Goal: Find specific page/section: Find specific page/section

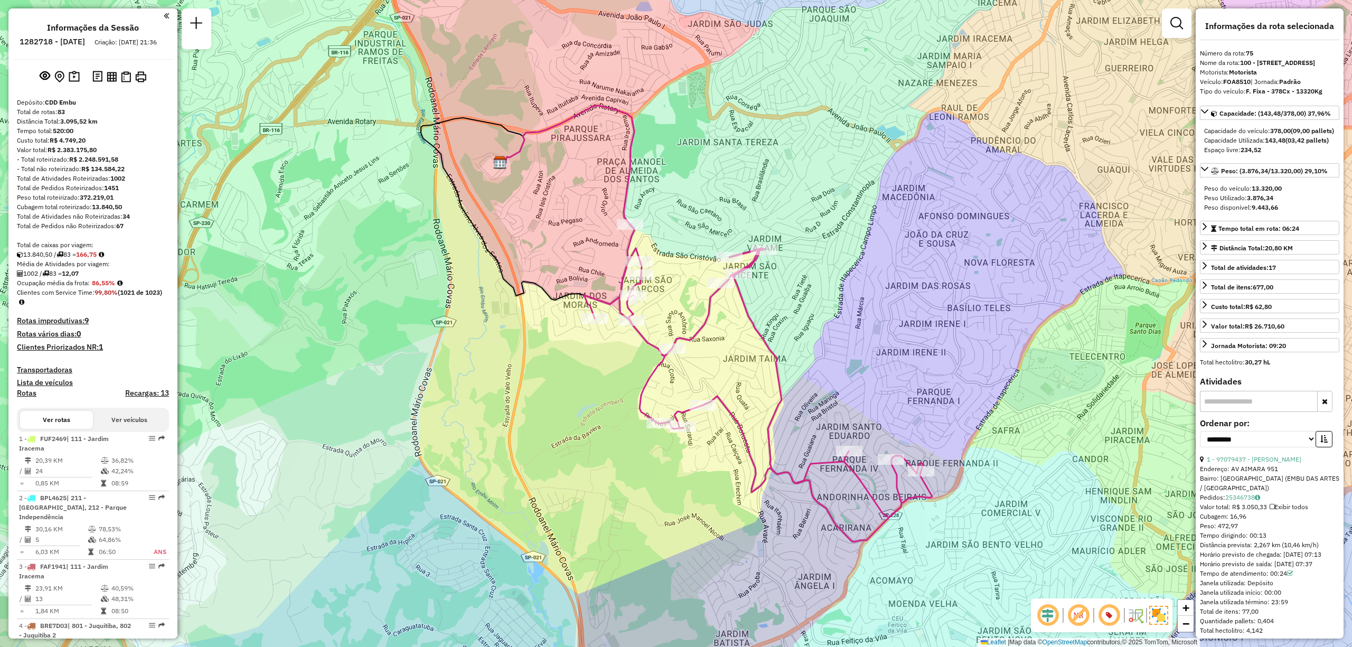
select select "**********"
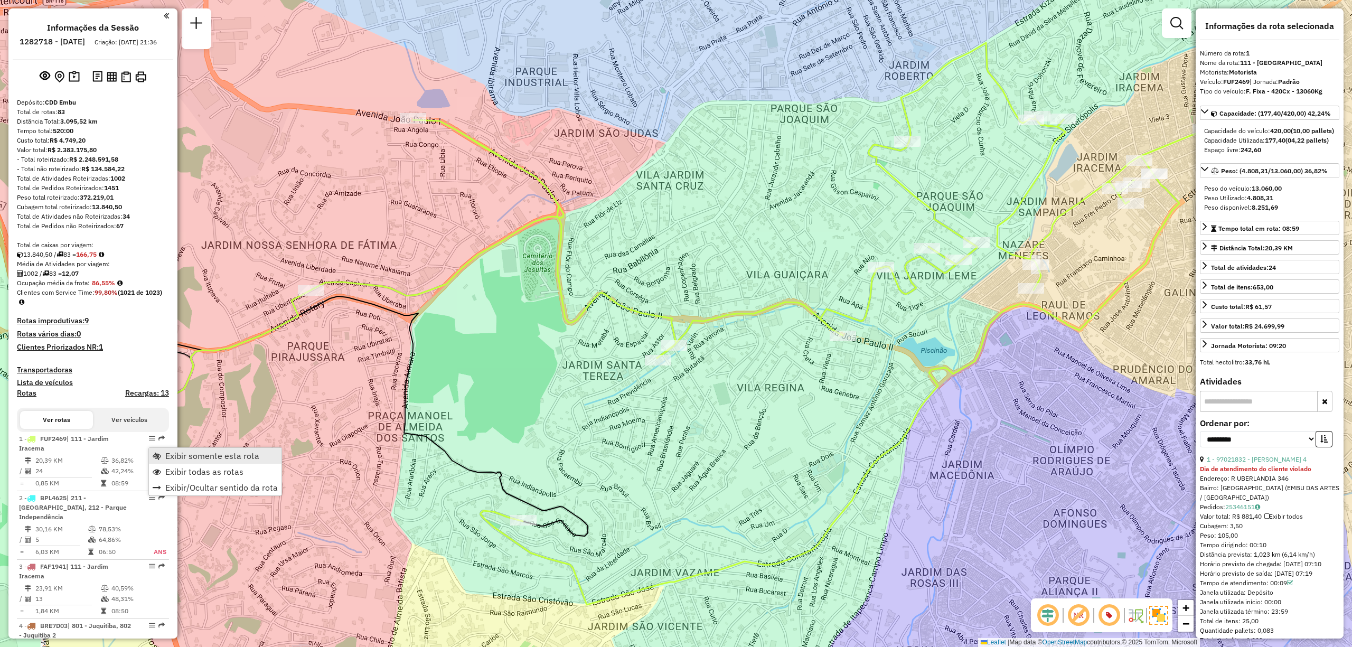
click at [172, 457] on span "Exibir somente esta rota" at bounding box center [212, 456] width 94 height 8
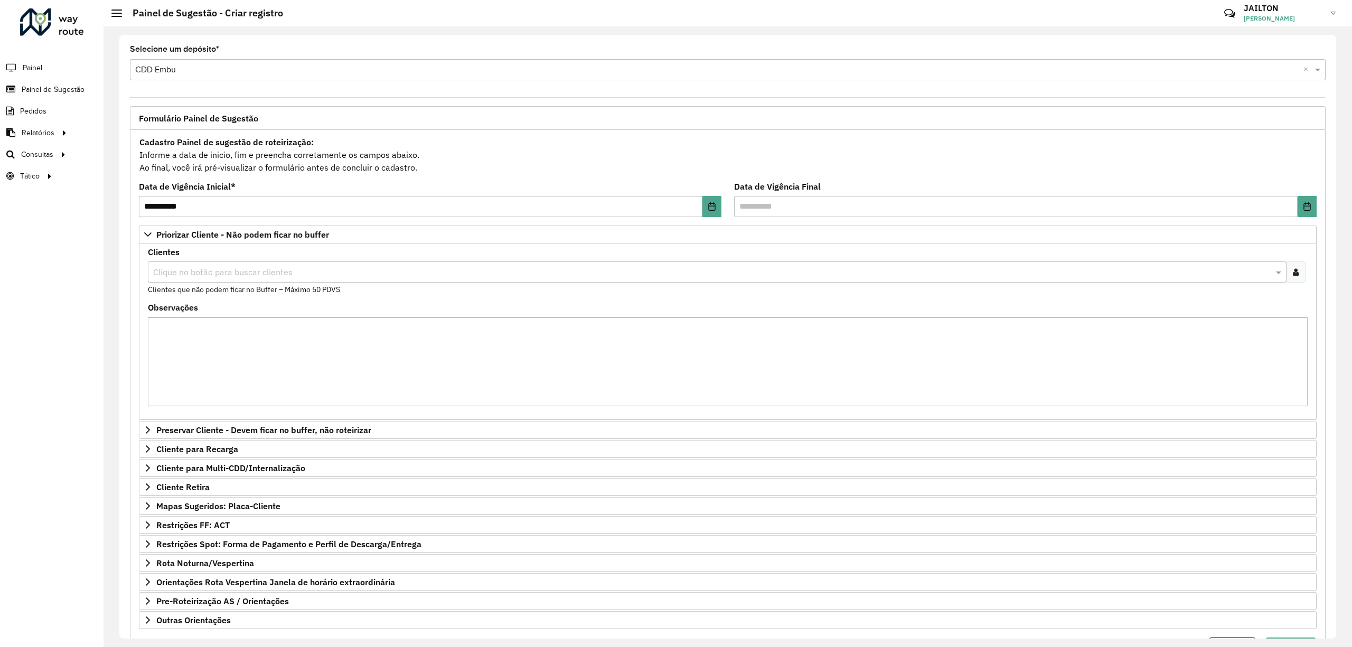
scroll to position [62, 0]
